Goal: Task Accomplishment & Management: Complete application form

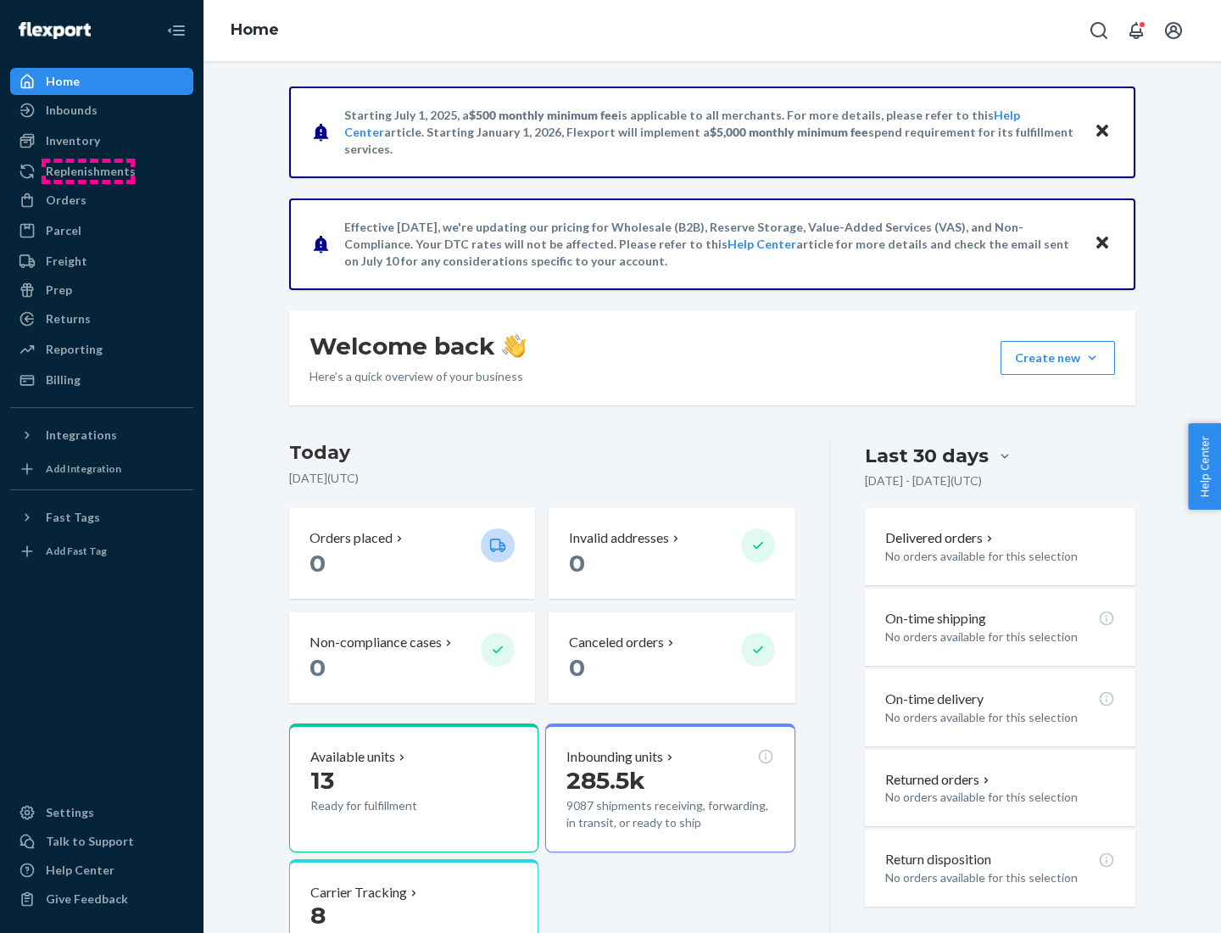
click at [88, 171] on div "Replenishments" at bounding box center [91, 171] width 90 height 17
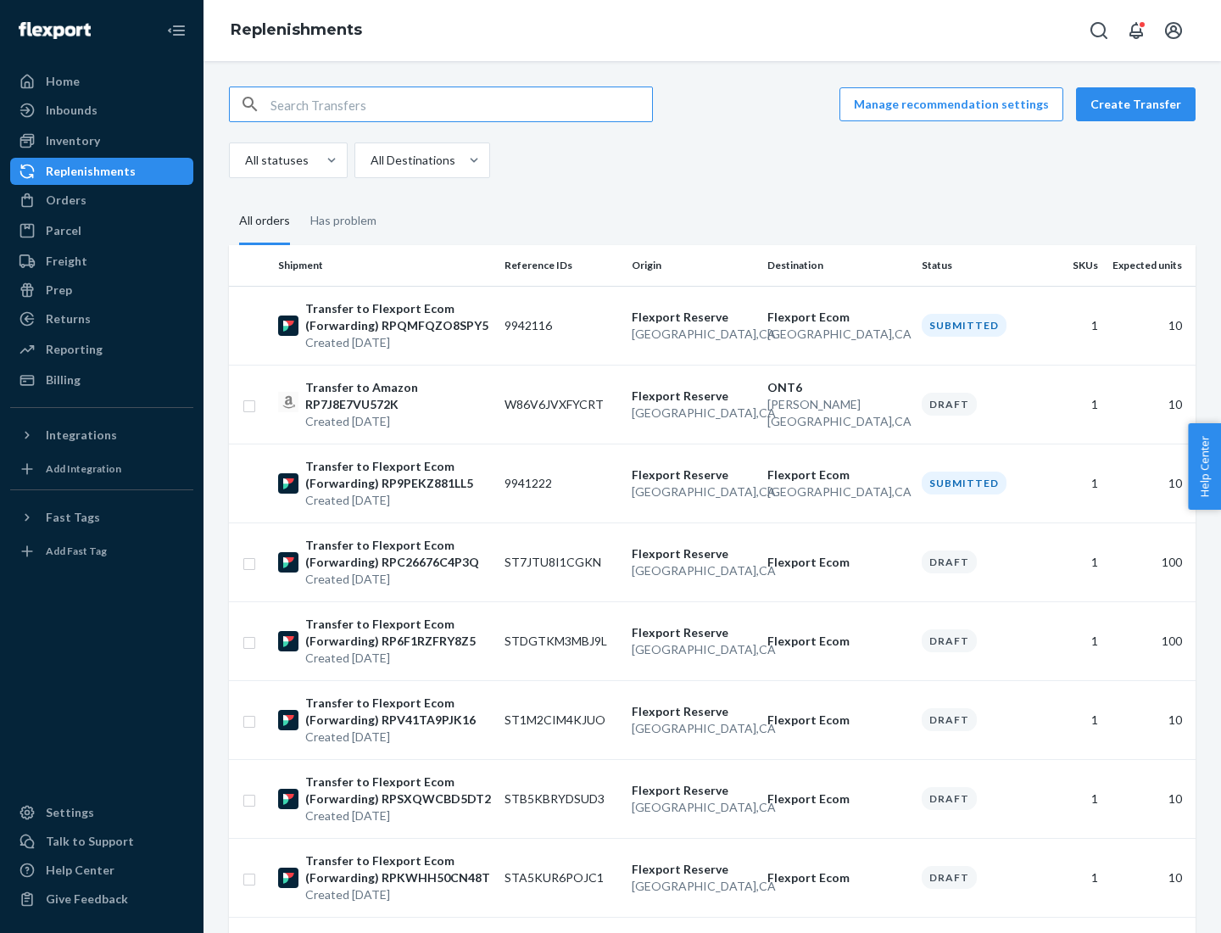
click at [1140, 104] on button "Create Transfer" at bounding box center [1136, 104] width 120 height 34
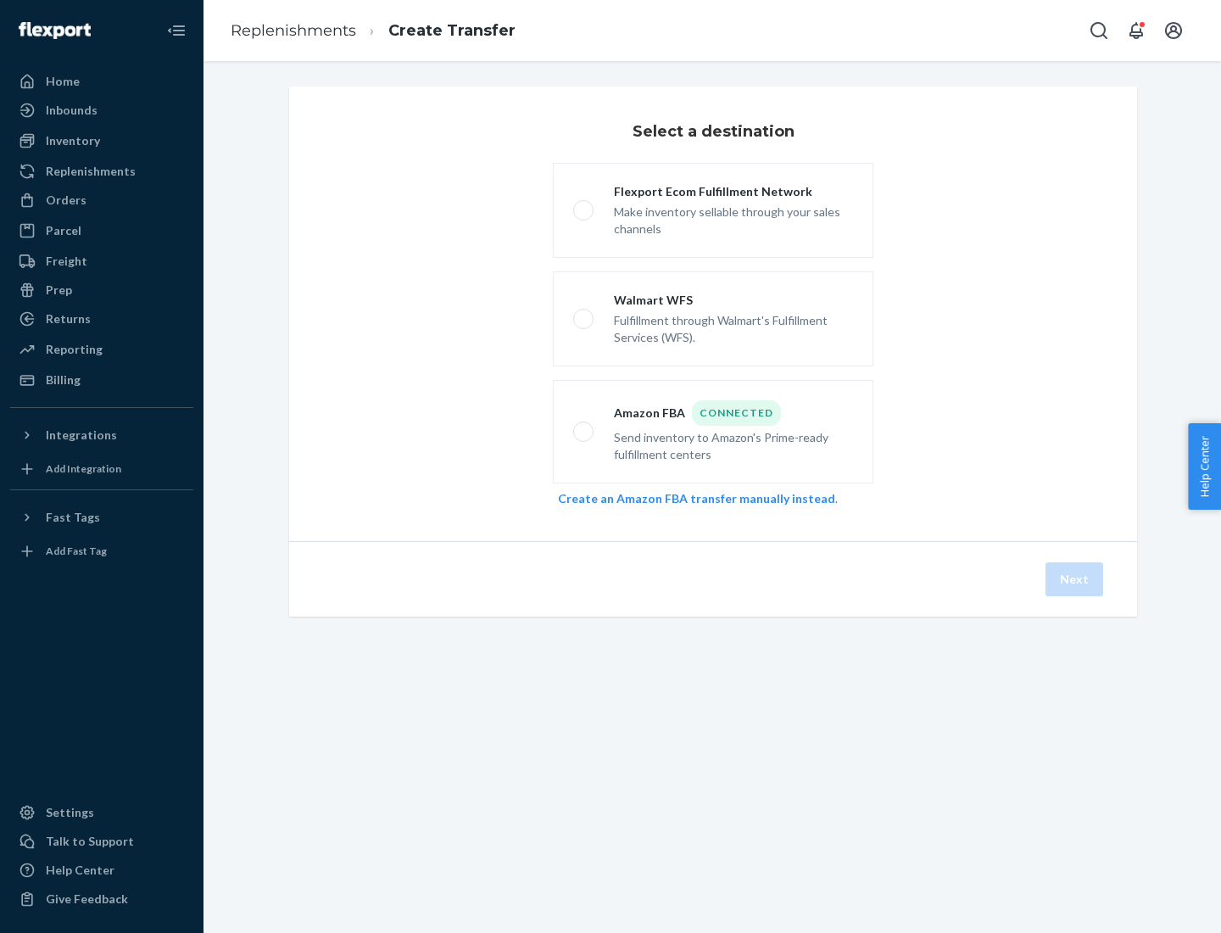
click at [688, 498] on link "Create an Amazon FBA transfer manually instead" at bounding box center [696, 498] width 277 height 14
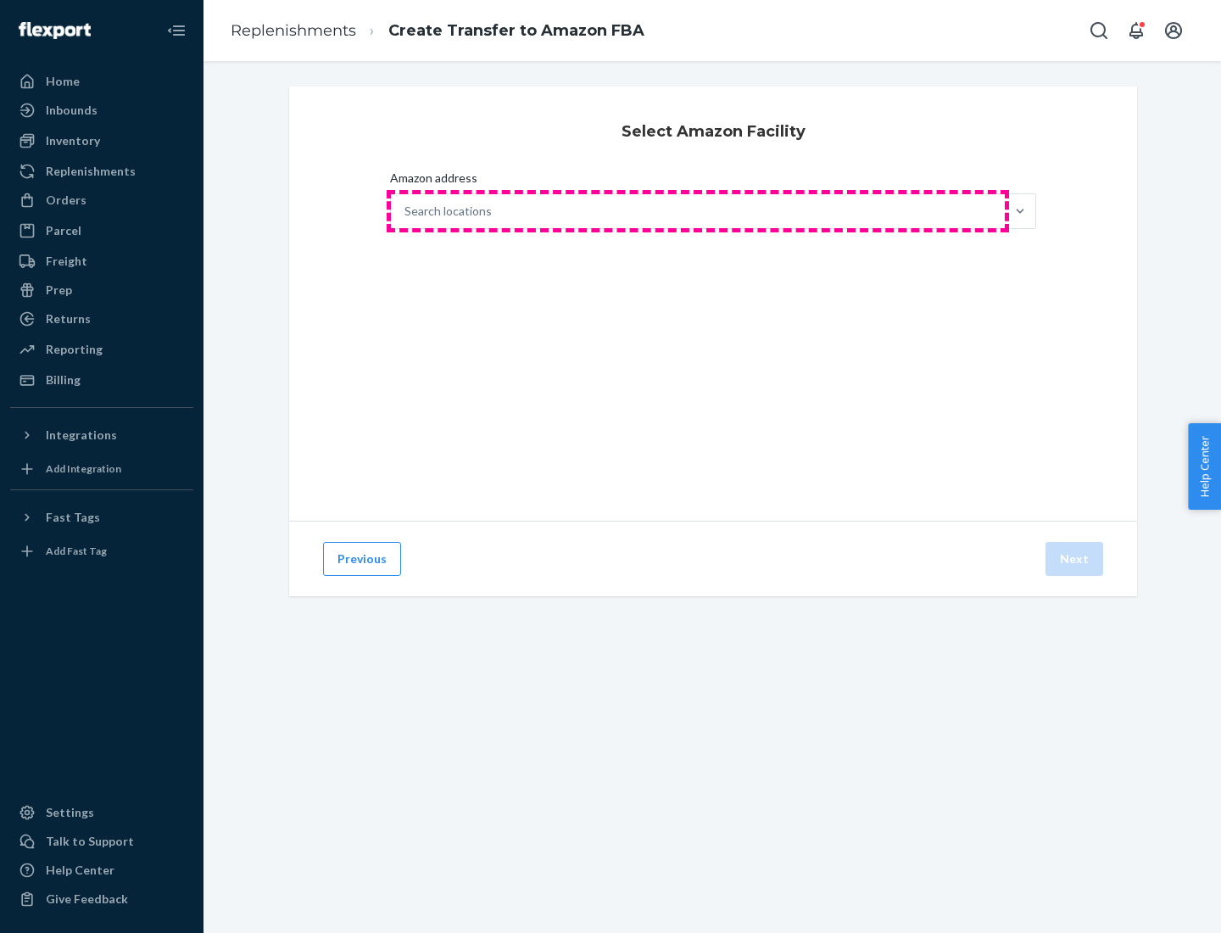
click at [698, 211] on div "Search locations" at bounding box center [698, 211] width 614 height 34
click at [406, 211] on input "Amazon address Search locations" at bounding box center [405, 211] width 2 height 17
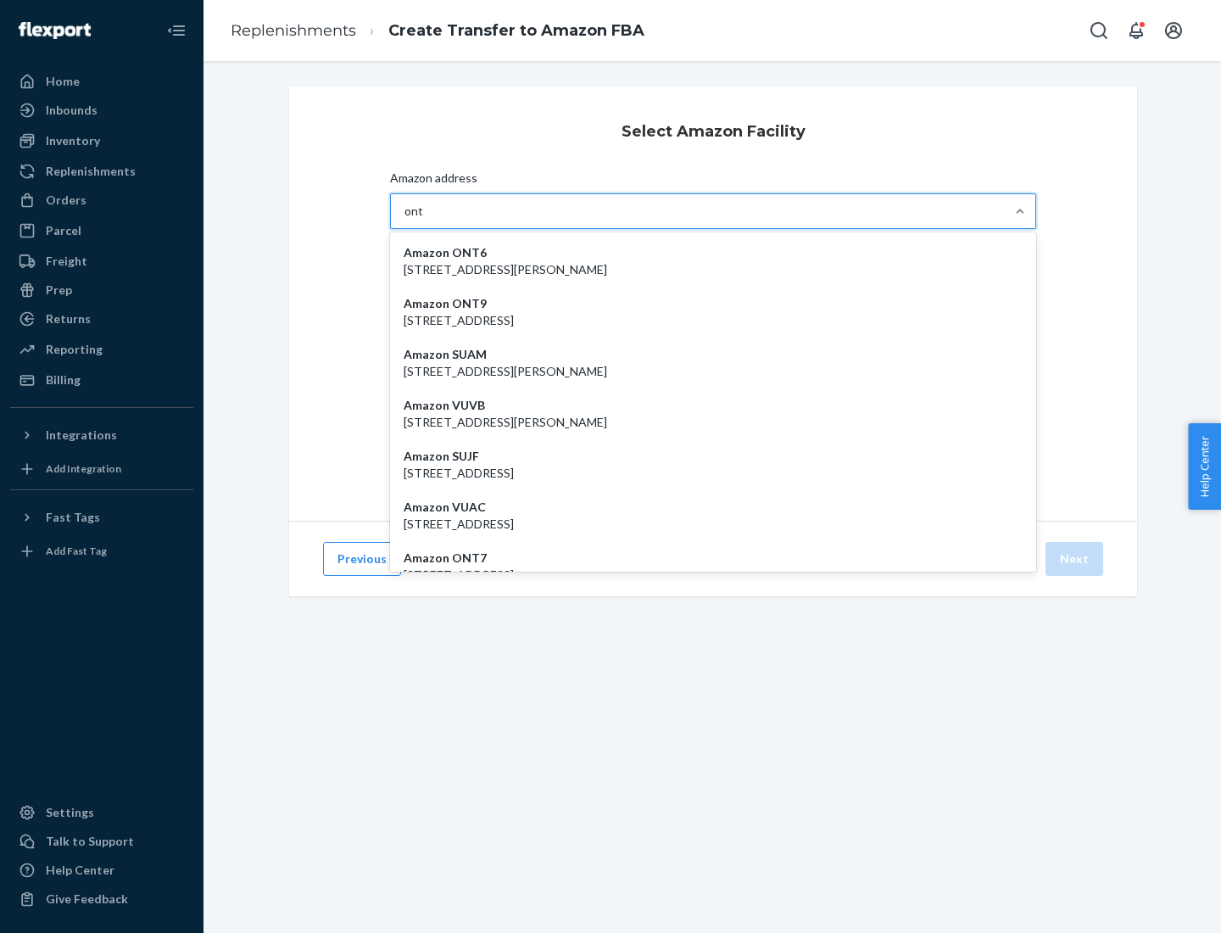
type input "ont6"
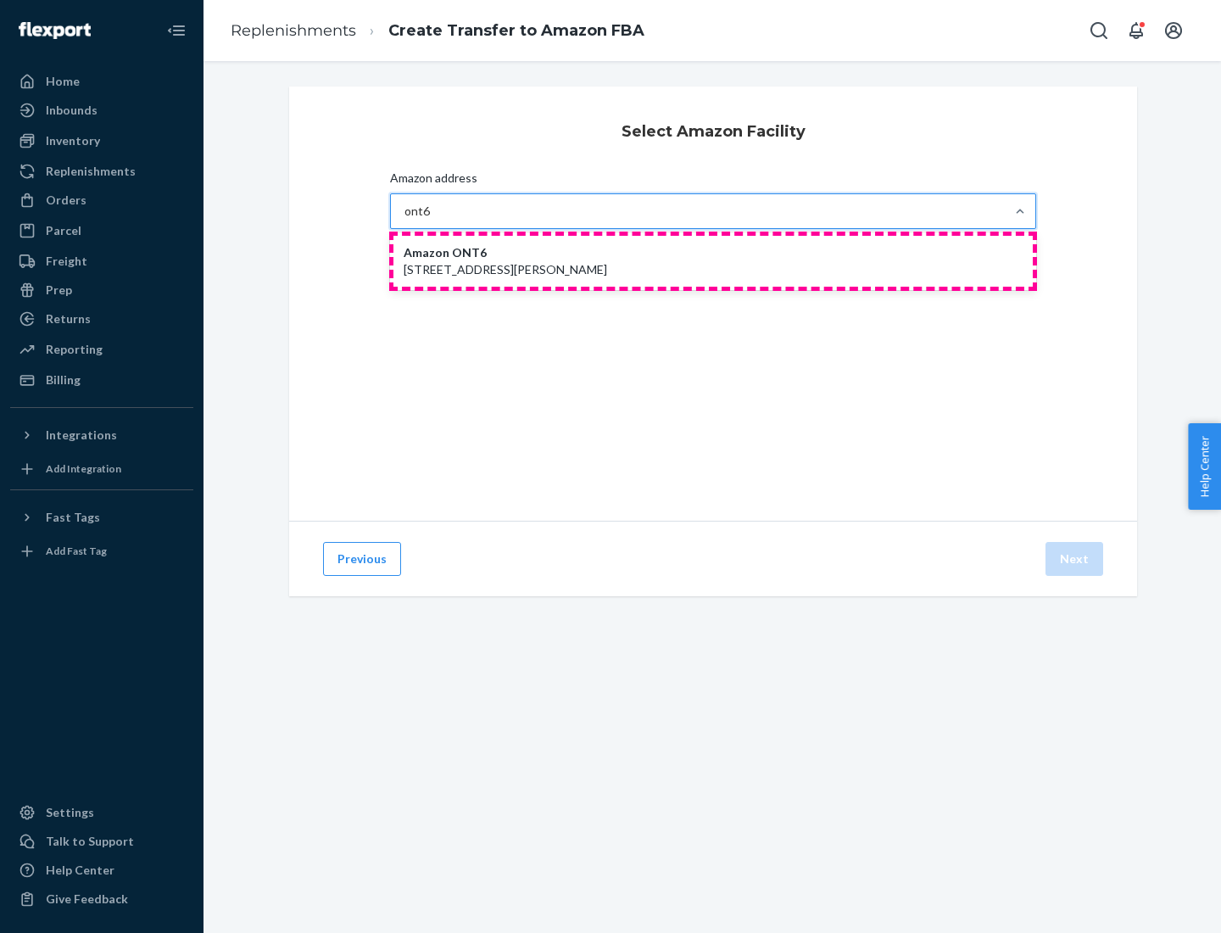
click at [713, 261] on p "[STREET_ADDRESS][PERSON_NAME]" at bounding box center [713, 269] width 619 height 17
click at [431, 220] on input "ont6" at bounding box center [417, 211] width 26 height 17
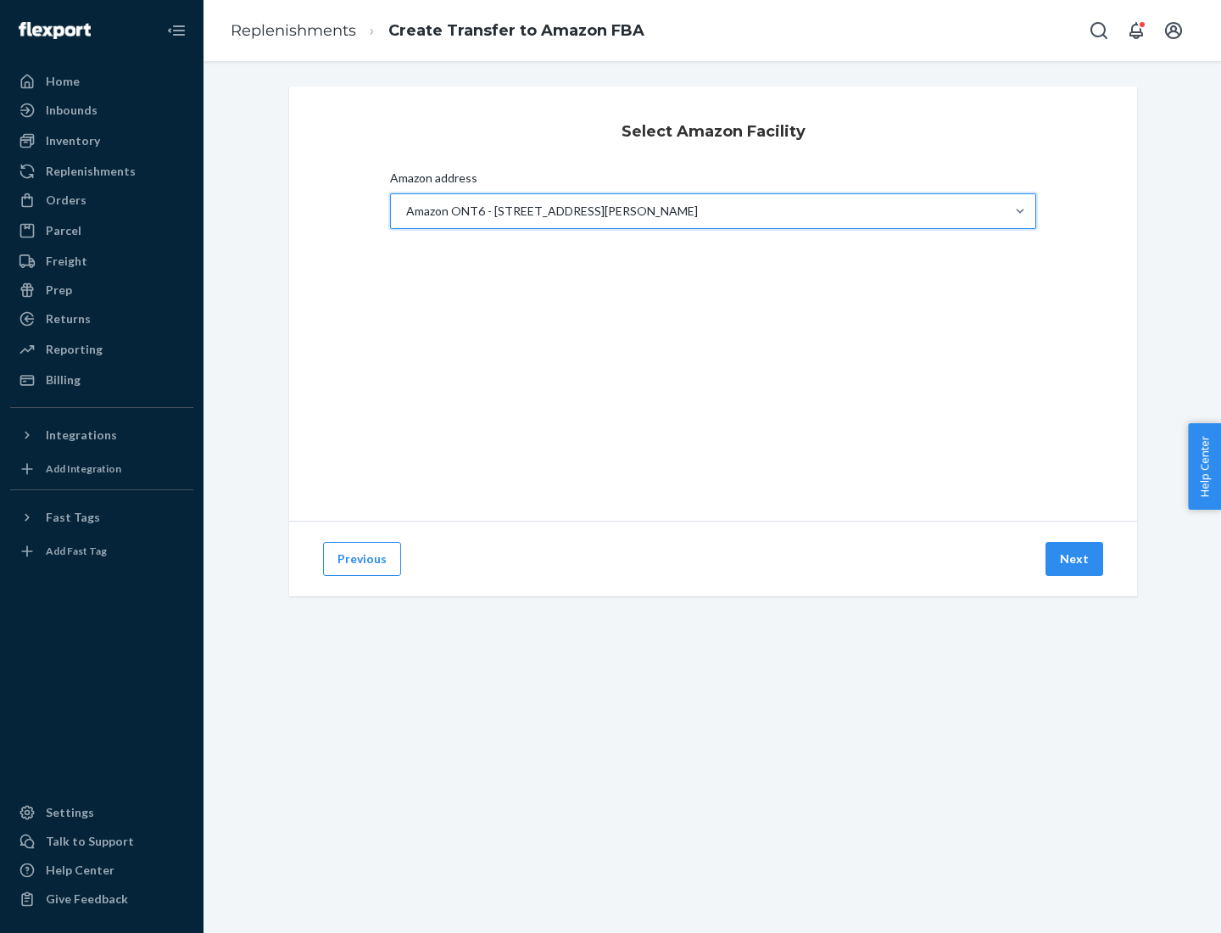
click at [1075, 559] on button "Next" at bounding box center [1074, 559] width 58 height 34
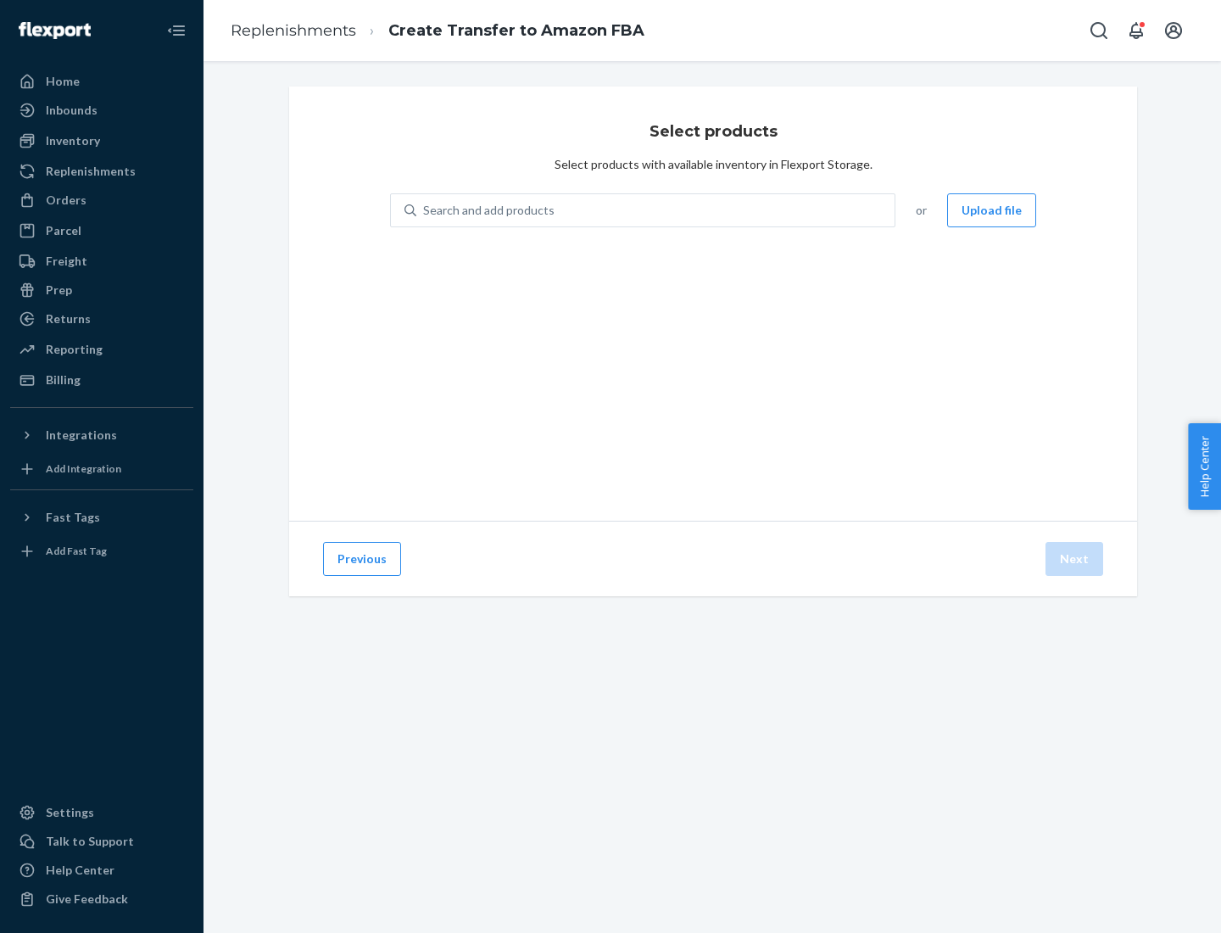
click at [656, 210] on div "Search and add products" at bounding box center [655, 210] width 478 height 31
click at [425, 210] on input "Search and add products" at bounding box center [424, 210] width 2 height 17
type input "test"
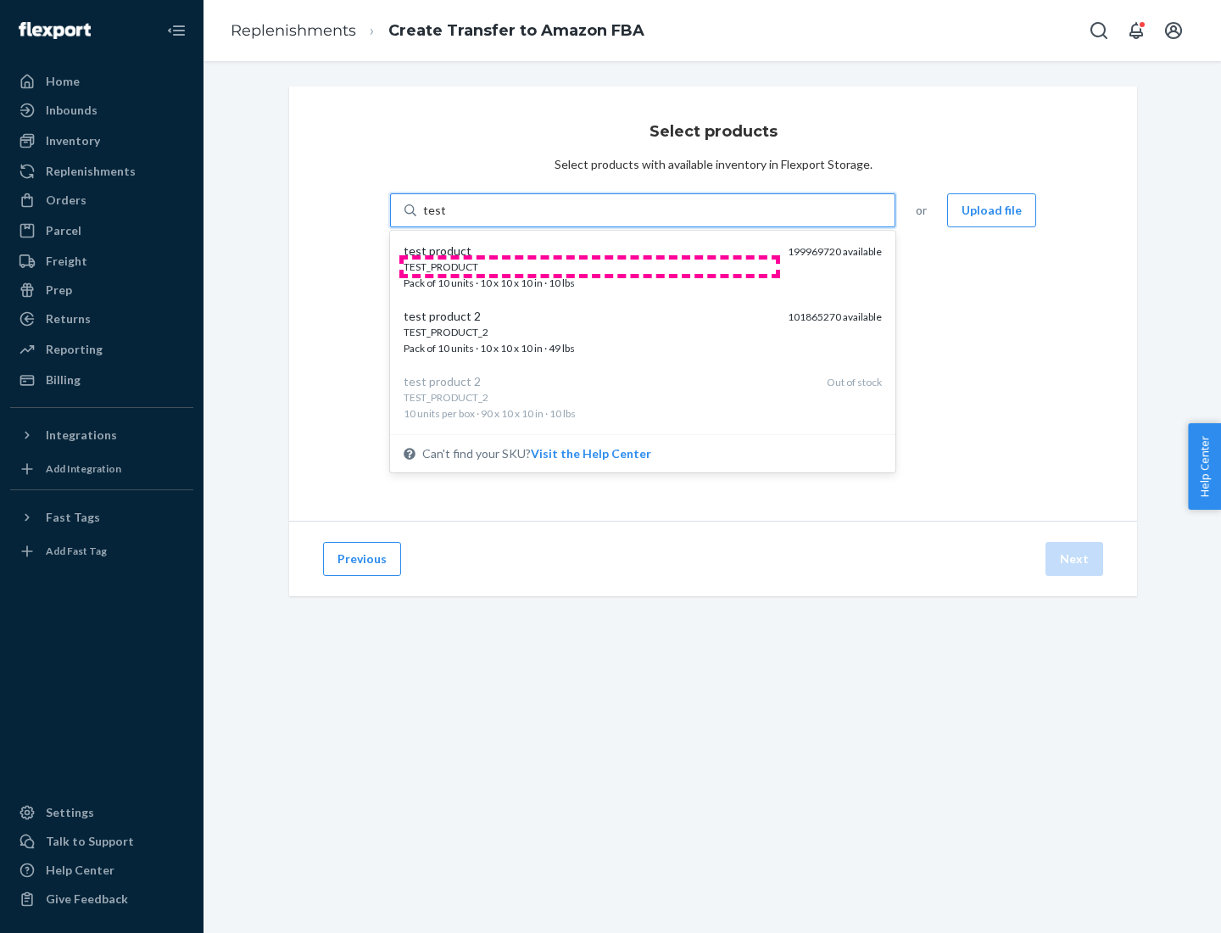
click at [589, 266] on div "TEST_PRODUCT" at bounding box center [589, 266] width 371 height 14
click at [445, 219] on input "test" at bounding box center [434, 210] width 22 height 17
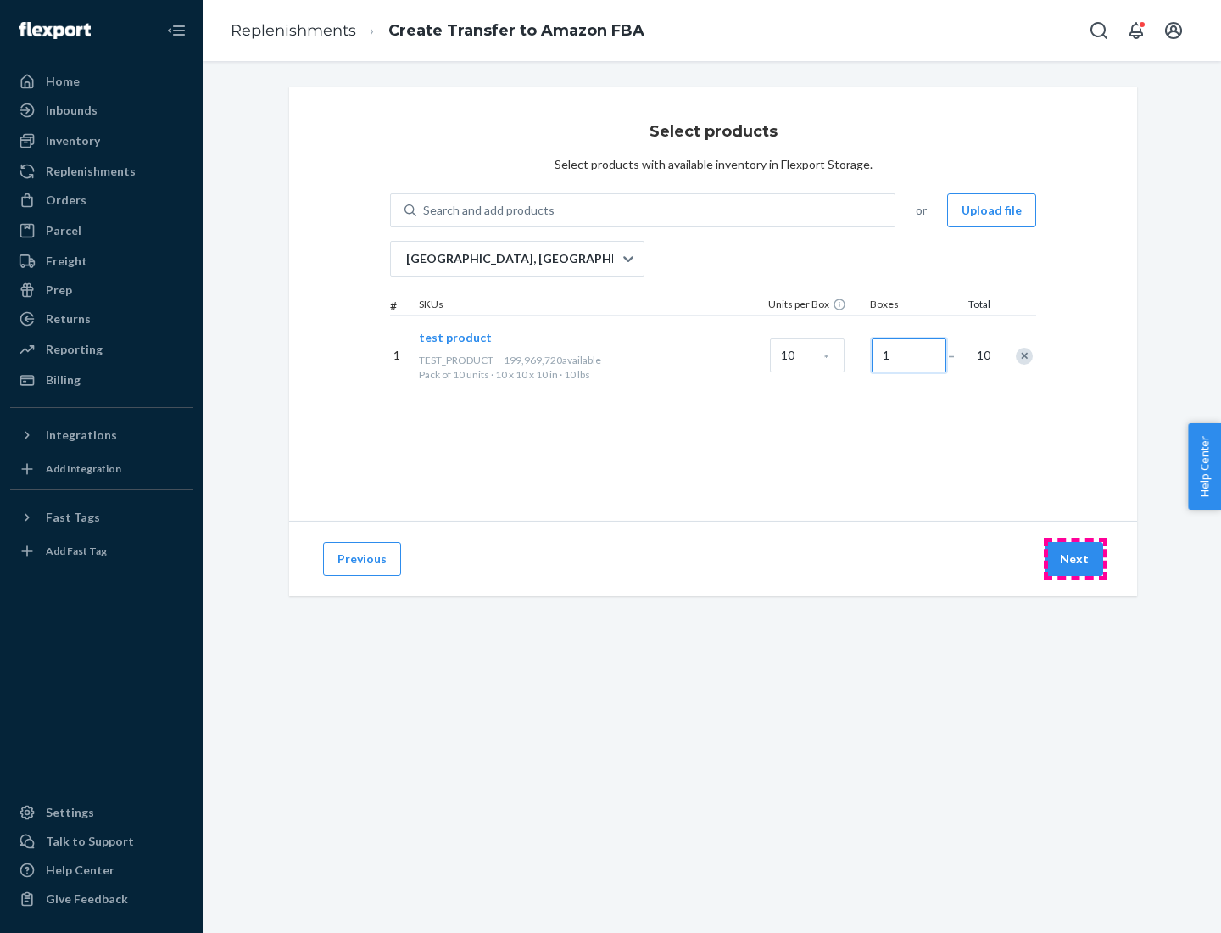
type input "1"
click at [1075, 559] on button "Next" at bounding box center [1074, 559] width 58 height 34
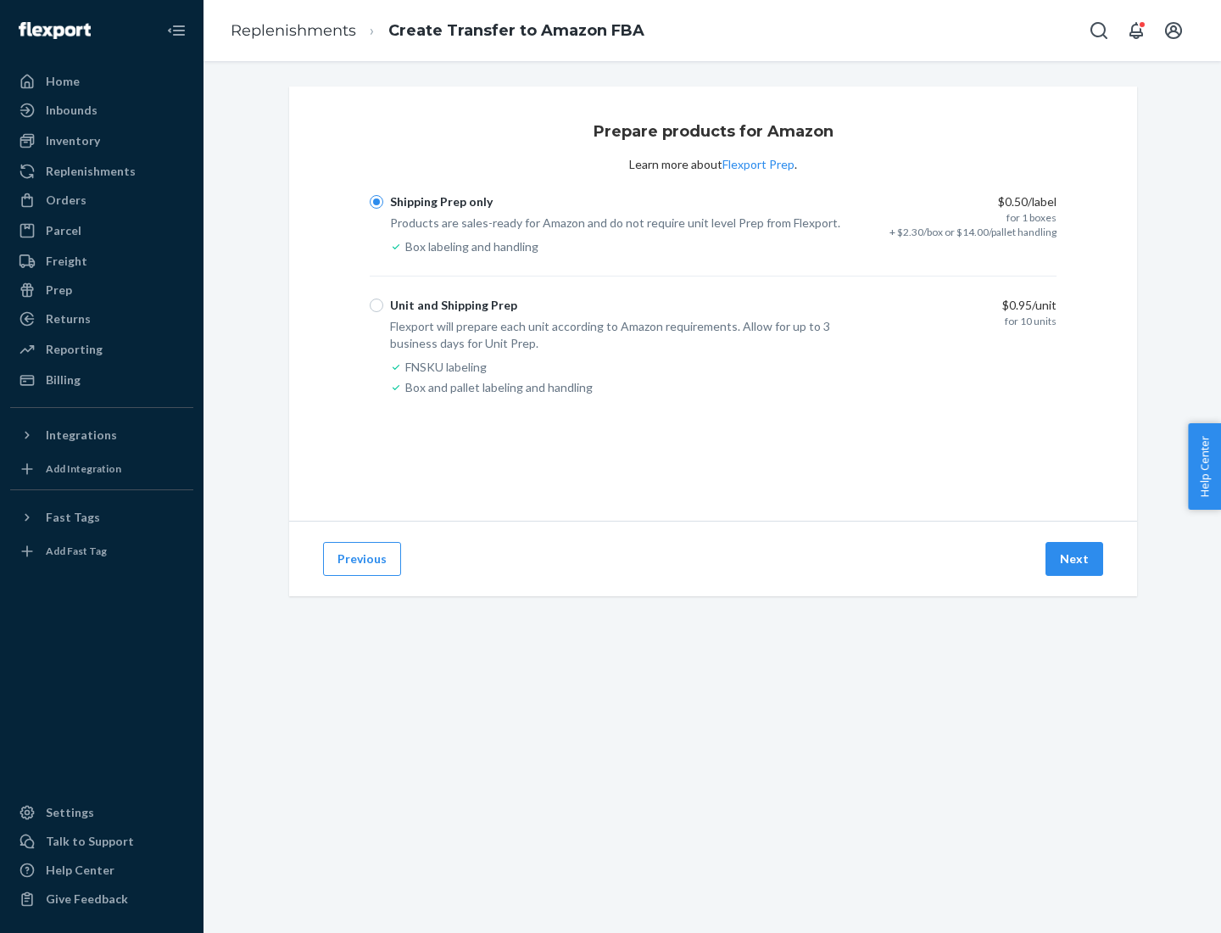
click at [450, 305] on div "Unit and Shipping Prep" at bounding box center [453, 305] width 127 height 17
click at [383, 305] on input "Unit and Shipping Prep" at bounding box center [377, 305] width 14 height 14
radio input "true"
click at [1075, 559] on button "Next" at bounding box center [1074, 559] width 58 height 34
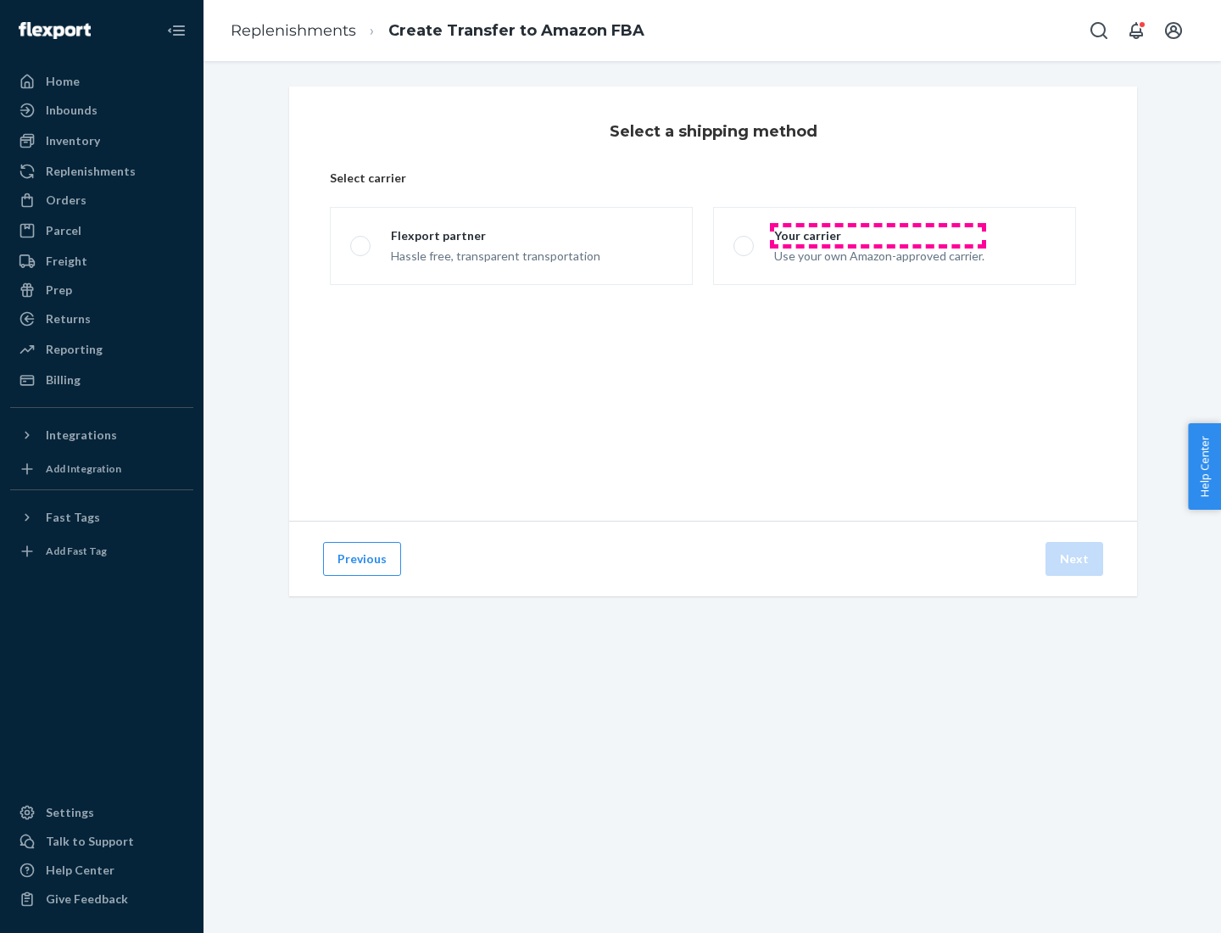
click at [878, 236] on div "Your carrier" at bounding box center [879, 235] width 210 height 17
click at [744, 241] on input "Your carrier Use your own Amazon-approved carrier." at bounding box center [738, 246] width 11 height 11
radio input "true"
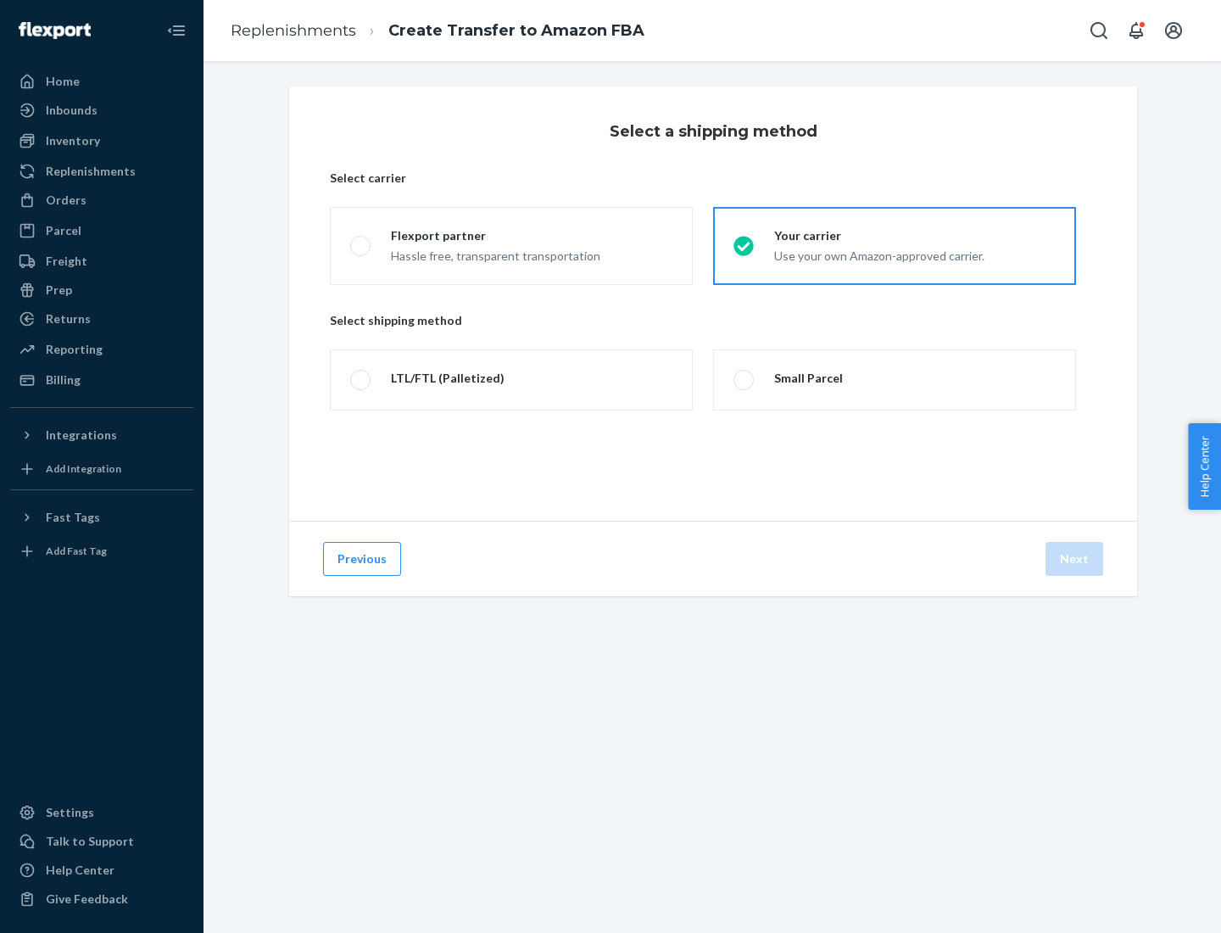
click at [806, 378] on div "Small Parcel" at bounding box center [808, 378] width 69 height 17
click at [744, 378] on input "Small Parcel" at bounding box center [738, 380] width 11 height 11
radio input "true"
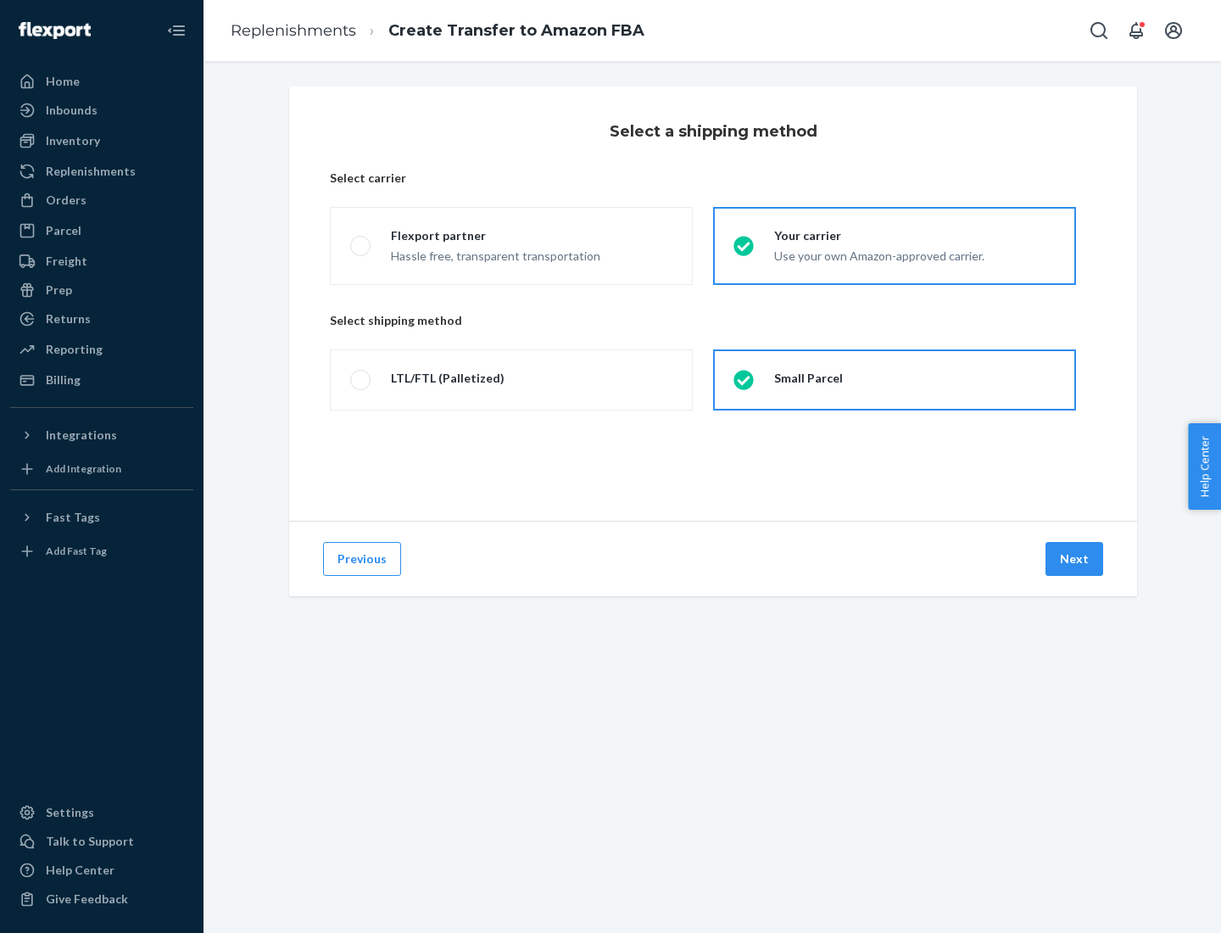
click at [1075, 559] on button "Next" at bounding box center [1074, 559] width 58 height 34
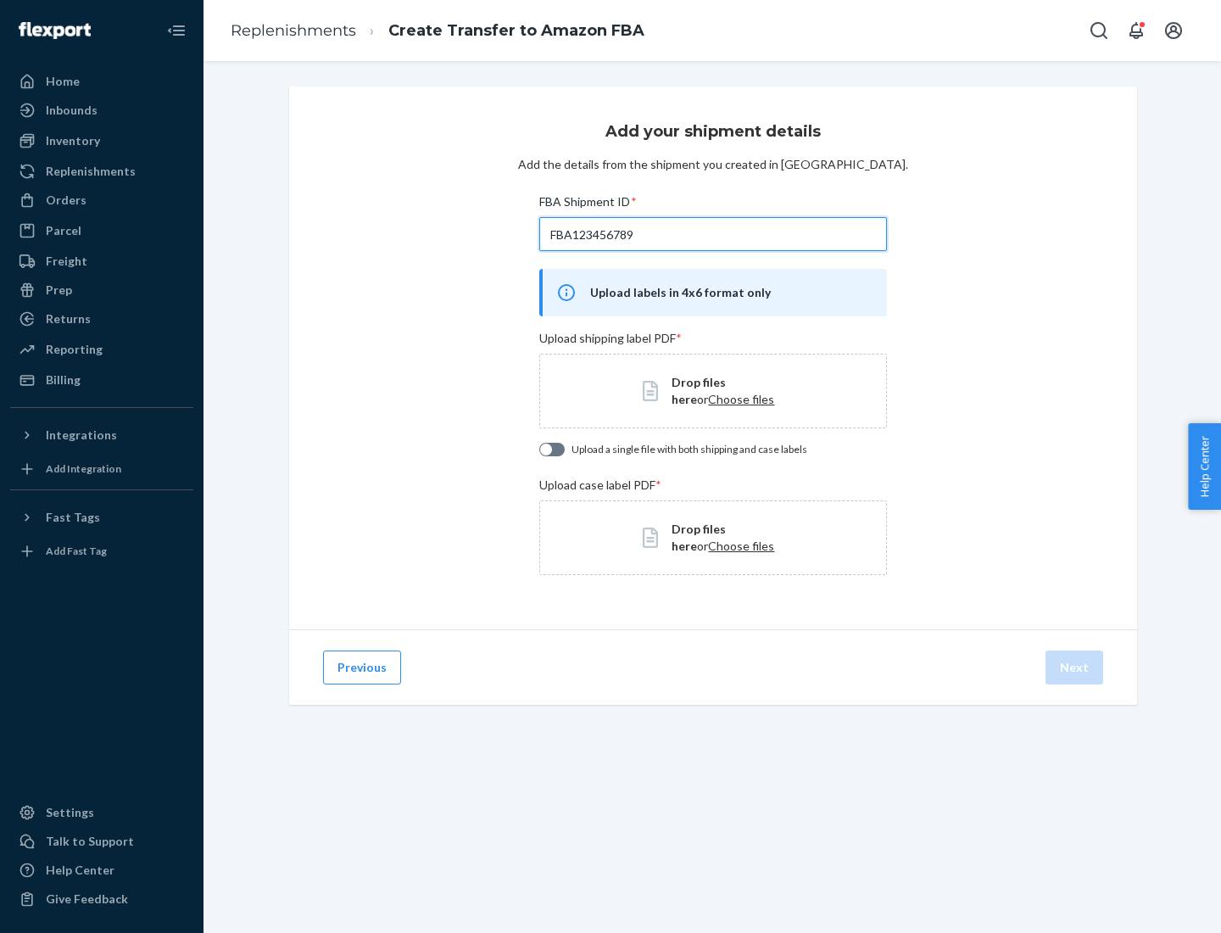
type input "FBA123456789"
click at [708, 399] on span "Choose files" at bounding box center [741, 399] width 66 height 14
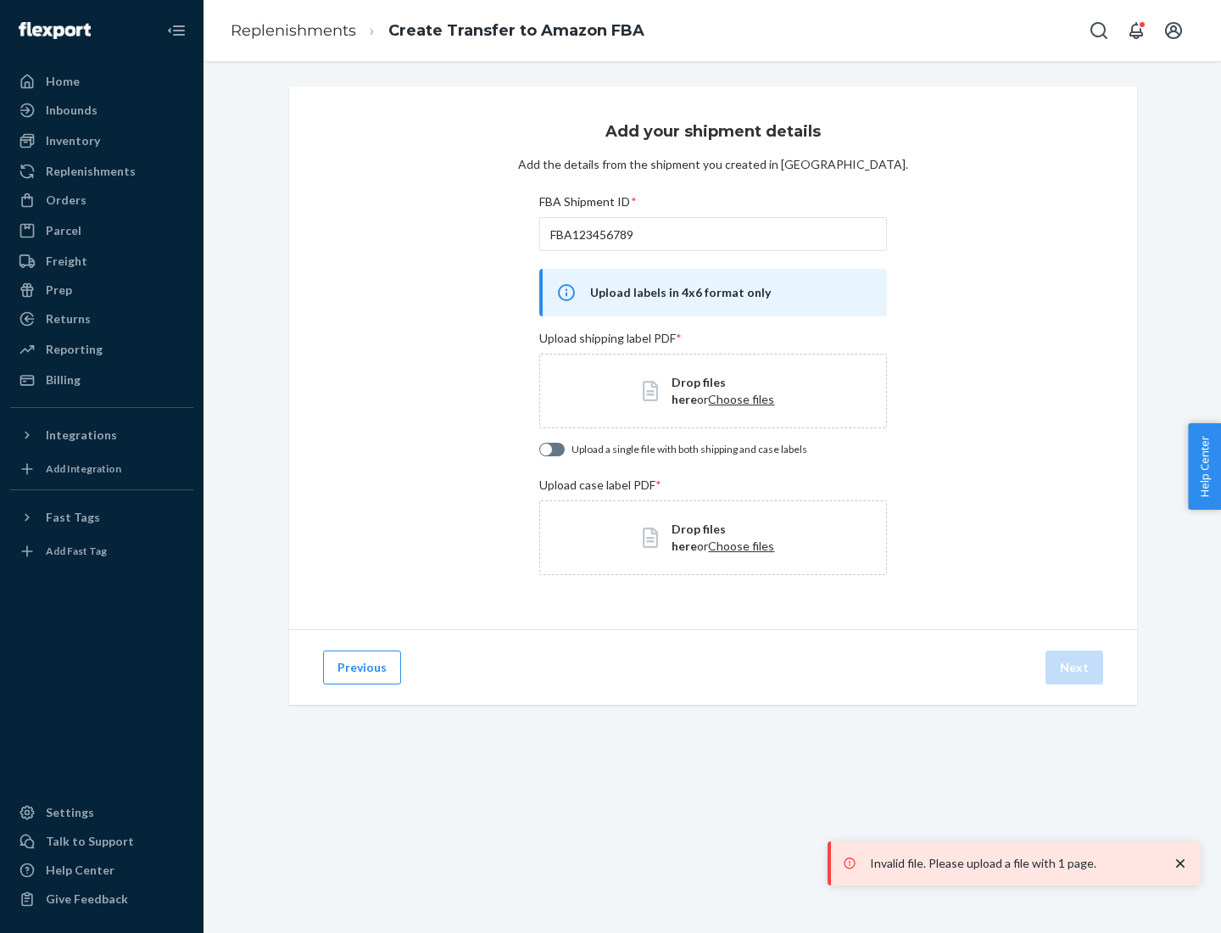
click at [712, 131] on h3 "Add your shipment details" at bounding box center [712, 131] width 215 height 22
